Goal: Task Accomplishment & Management: Use online tool/utility

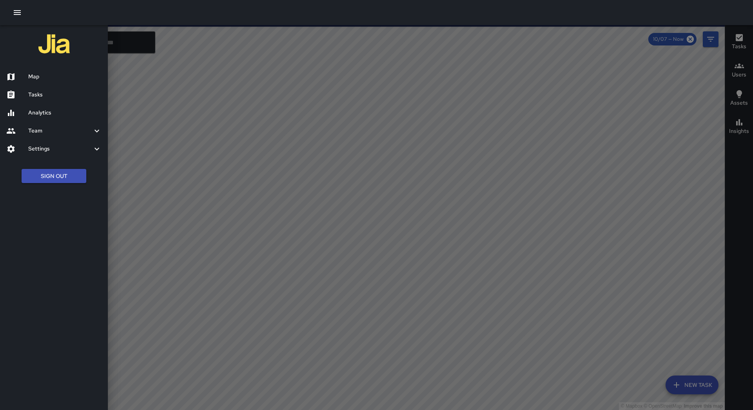
click at [57, 95] on h6 "Tasks" at bounding box center [64, 95] width 73 height 9
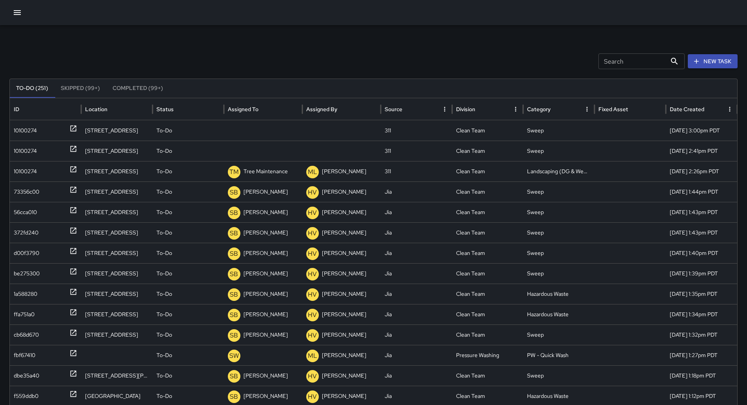
click at [265, 107] on icon "Sort" at bounding box center [264, 109] width 5 height 5
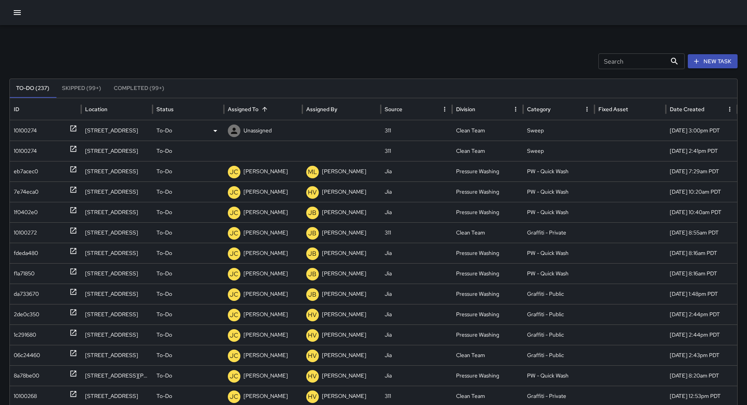
click at [40, 129] on div "10100274" at bounding box center [46, 130] width 64 height 20
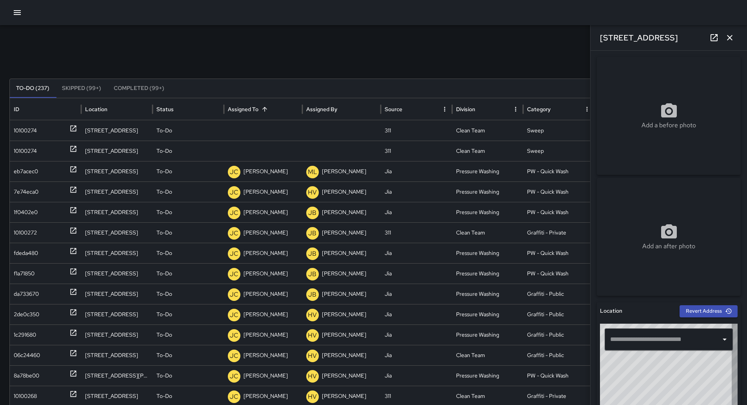
type input "**********"
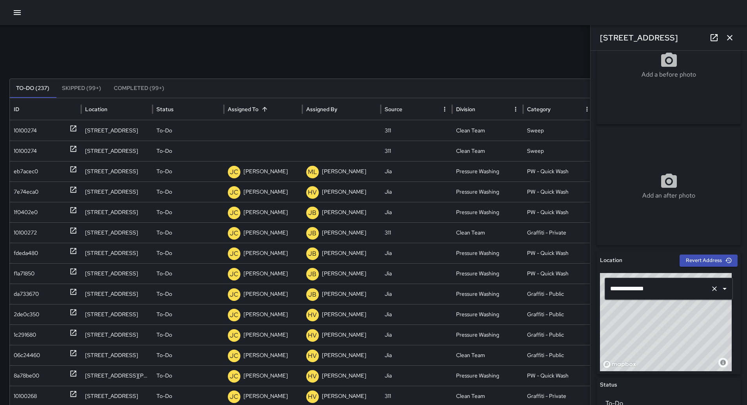
scroll to position [50, 0]
click at [207, 133] on div "To-Do" at bounding box center [189, 130] width 64 height 20
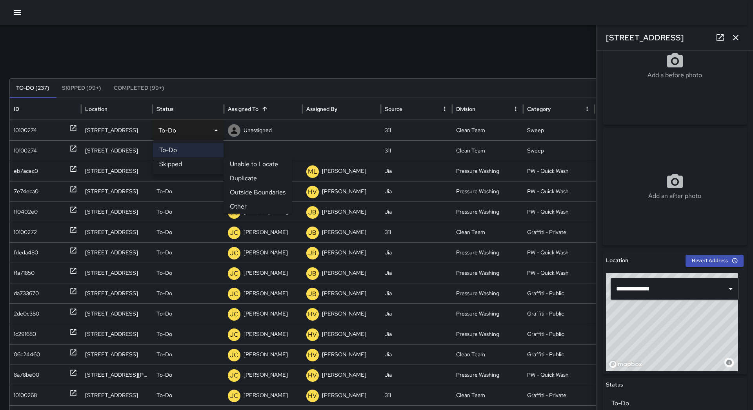
click at [269, 187] on li "Outside Boundaries" at bounding box center [258, 193] width 68 height 14
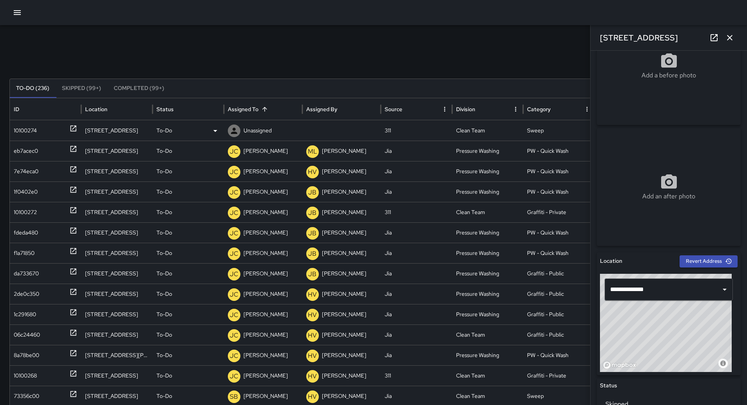
click at [43, 131] on div "10100274" at bounding box center [46, 130] width 64 height 20
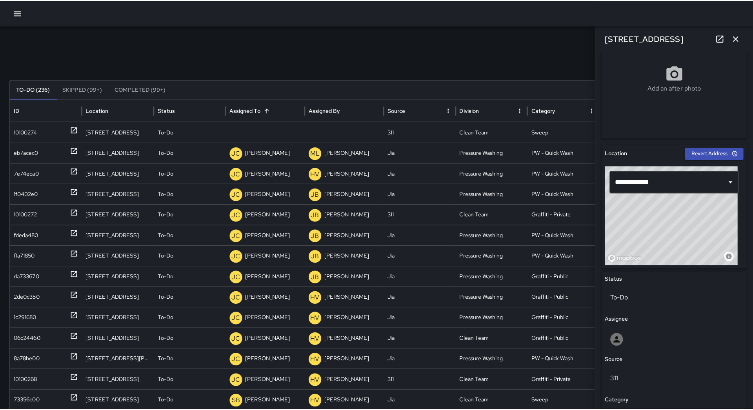
scroll to position [0, 0]
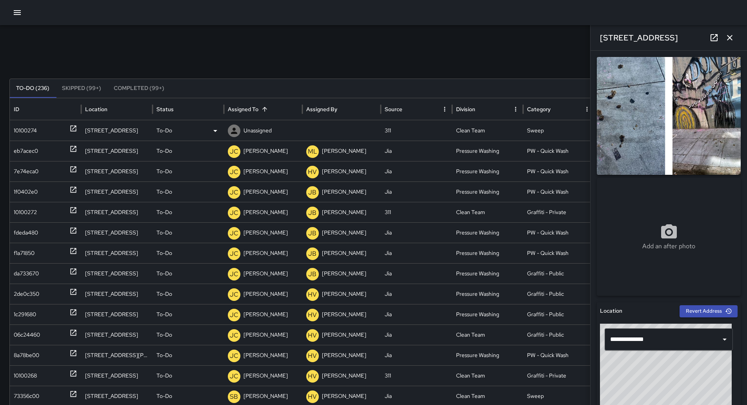
click at [212, 130] on icon at bounding box center [215, 130] width 9 height 9
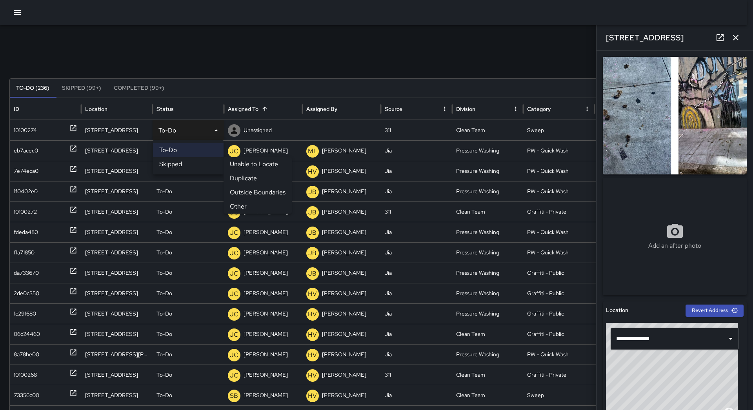
click at [271, 195] on li "Outside Boundaries" at bounding box center [258, 193] width 68 height 14
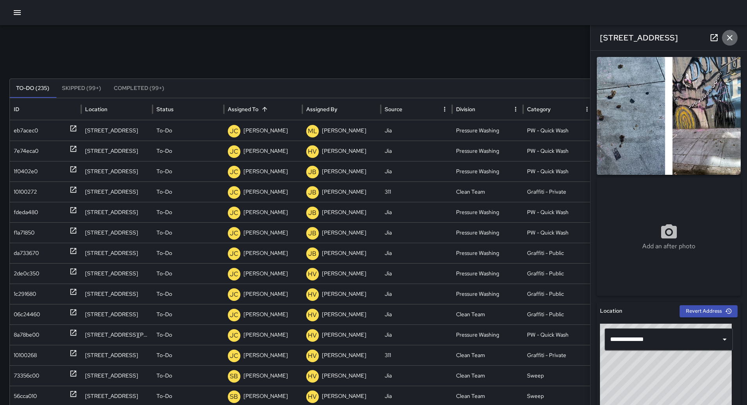
drag, startPoint x: 731, startPoint y: 34, endPoint x: 634, endPoint y: 37, distance: 96.6
click at [731, 34] on icon "button" at bounding box center [729, 37] width 9 height 9
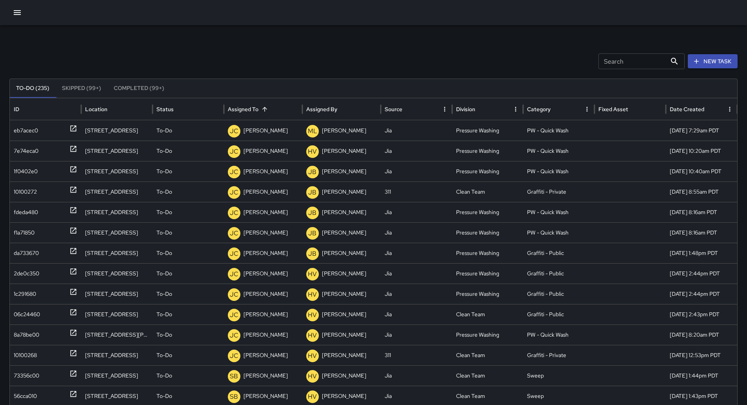
click at [26, 11] on div at bounding box center [373, 12] width 747 height 25
click at [16, 11] on icon "button" at bounding box center [17, 12] width 7 height 5
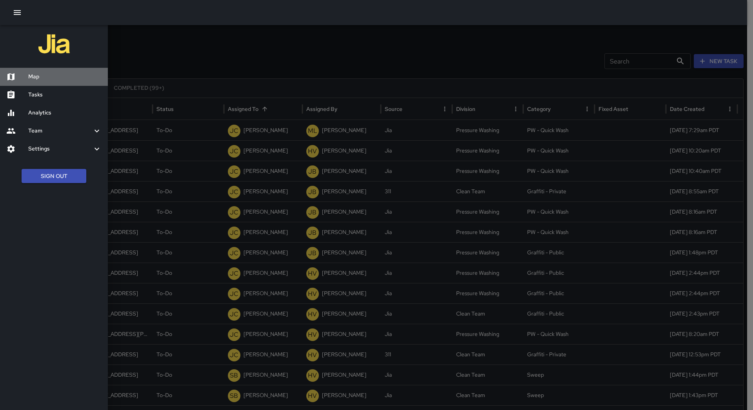
click at [38, 74] on h6 "Map" at bounding box center [64, 77] width 73 height 9
